Goal: Task Accomplishment & Management: Manage account settings

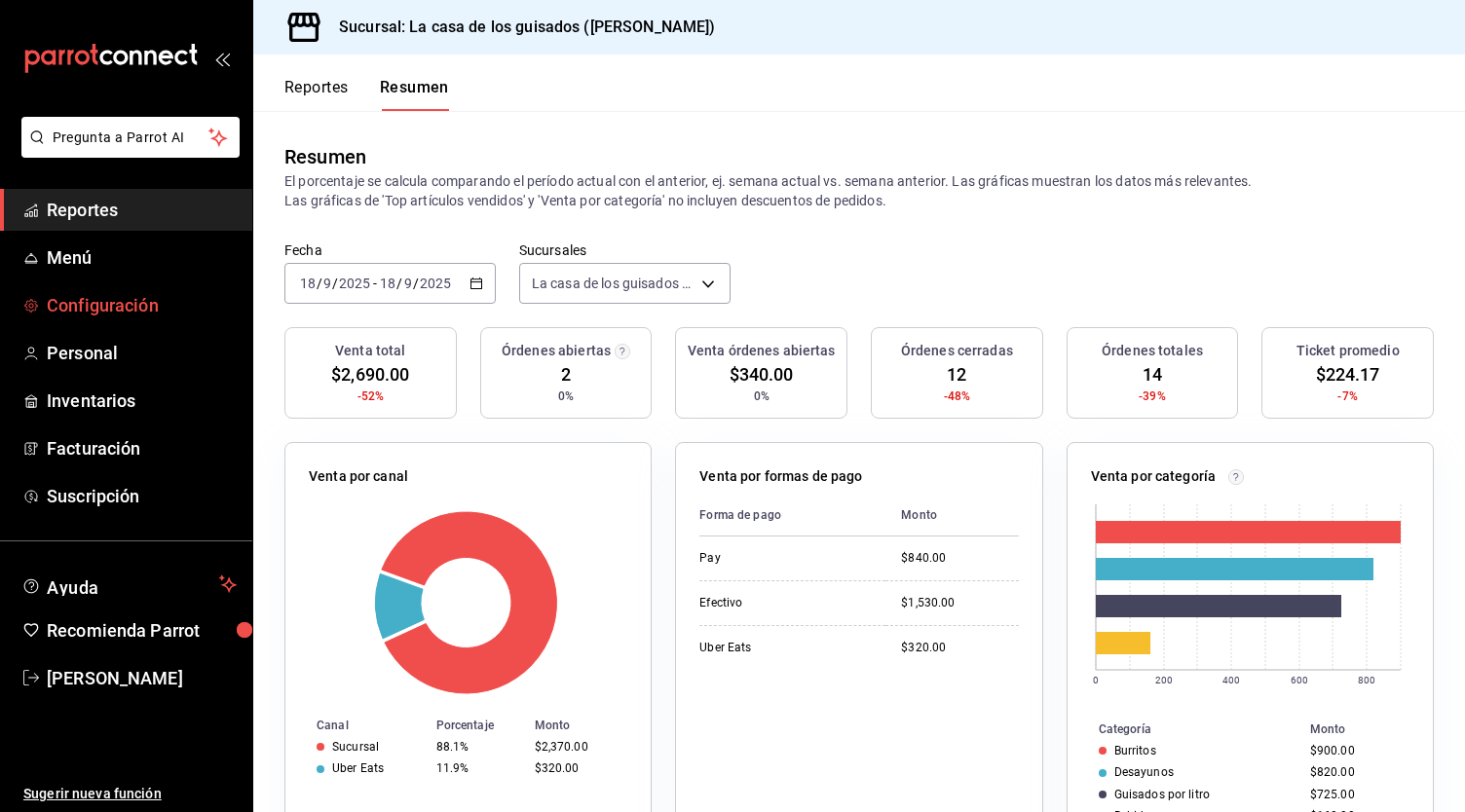
click at [141, 315] on span "Configuración" at bounding box center [141, 305] width 190 height 26
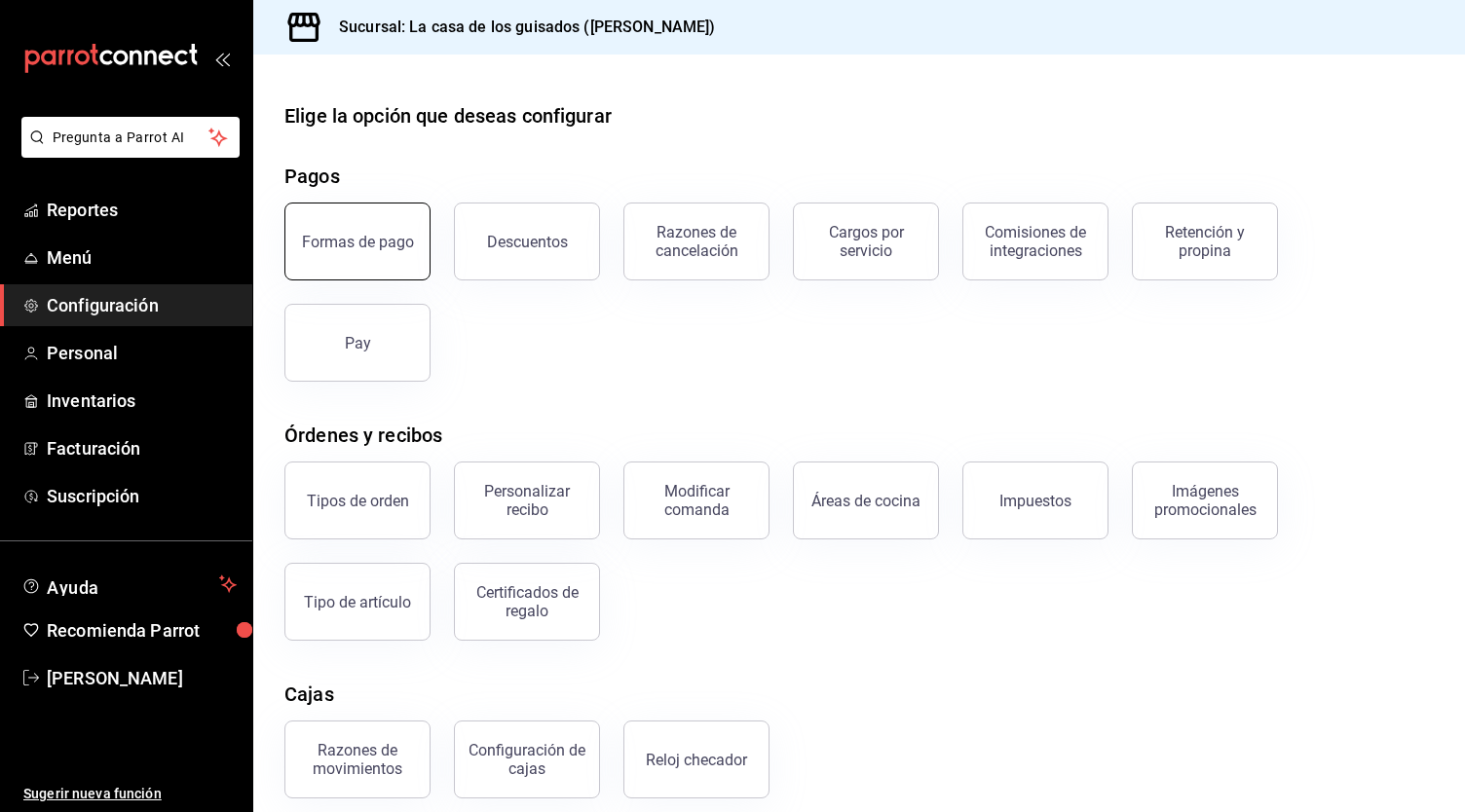
click at [384, 251] on button "Formas de pago" at bounding box center [357, 242] width 146 height 78
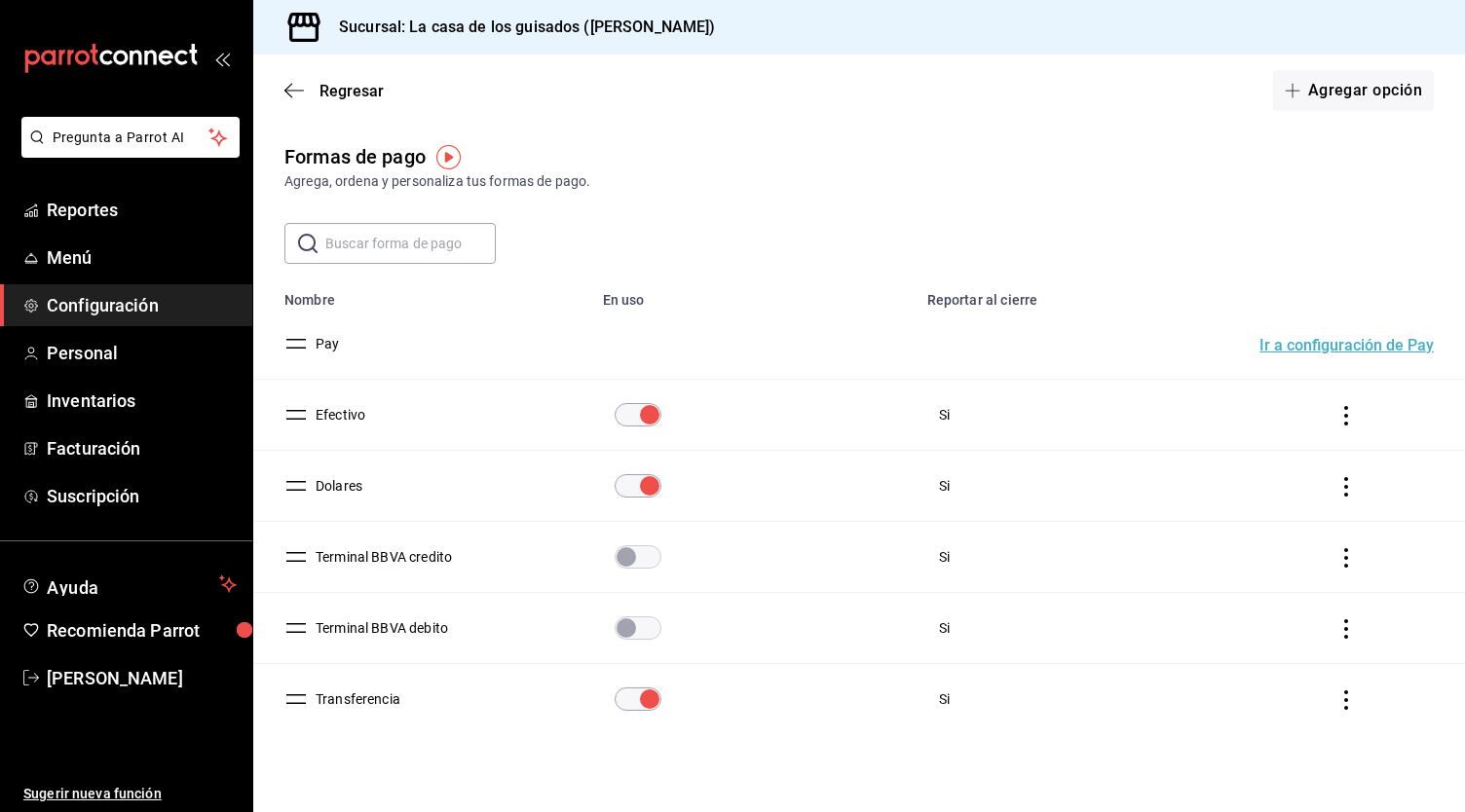
click at [1336, 484] on icon "actions" at bounding box center [1346, 487] width 20 height 20
click at [944, 486] on div at bounding box center [732, 406] width 1465 height 812
click at [335, 486] on button "Dolares" at bounding box center [335, 486] width 55 height 20
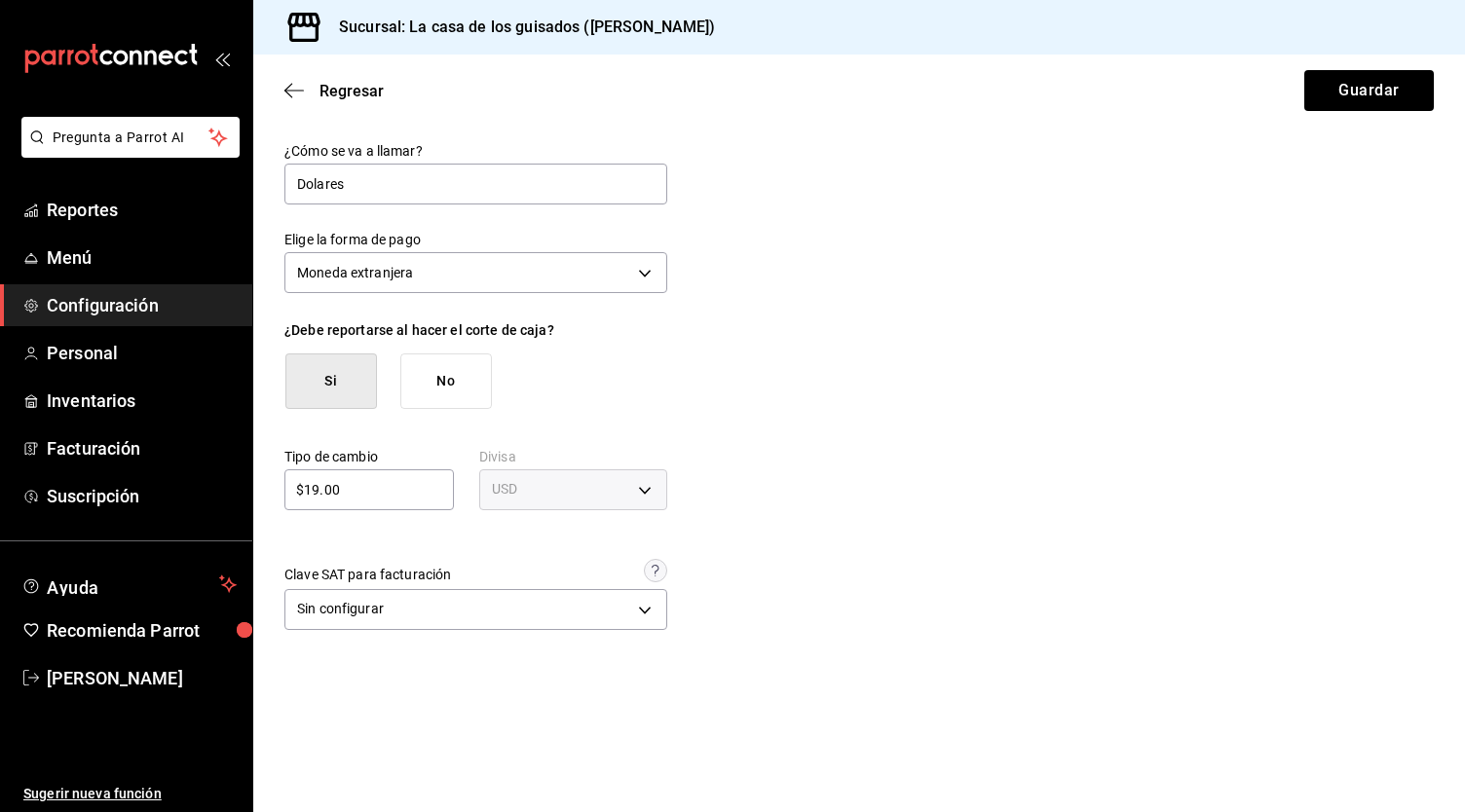
click at [315, 490] on input "$19.00" at bounding box center [369, 490] width 170 height 24
type input "$18.00"
click at [649, 603] on body "Pregunta a Parrot AI Reportes Menú Configuración Personal Inventarios Facturaci…" at bounding box center [732, 406] width 1465 height 812
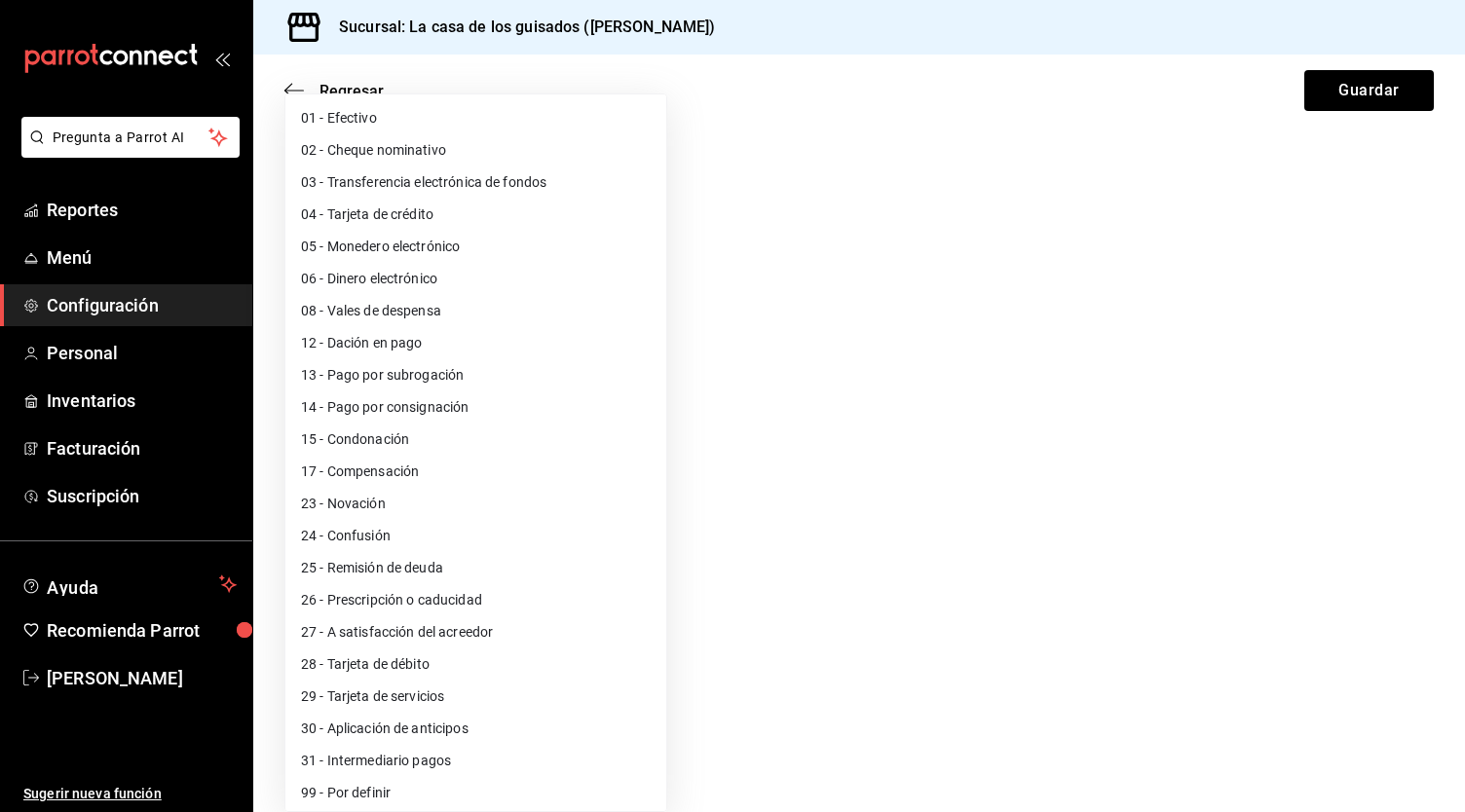
click at [823, 500] on div at bounding box center [732, 406] width 1465 height 812
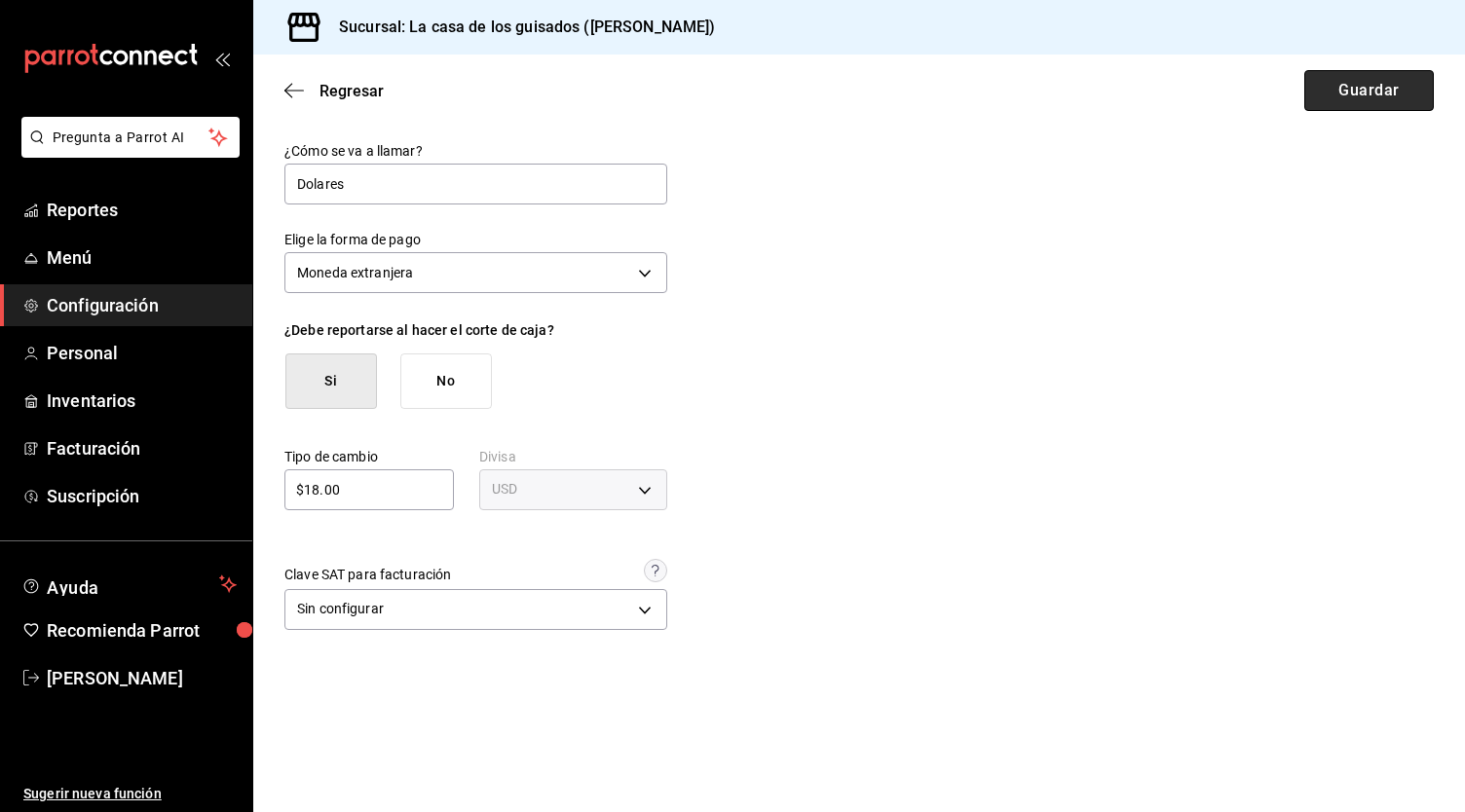
click at [1357, 85] on button "Guardar" at bounding box center [1369, 90] width 129 height 41
